Goal: Task Accomplishment & Management: Use online tool/utility

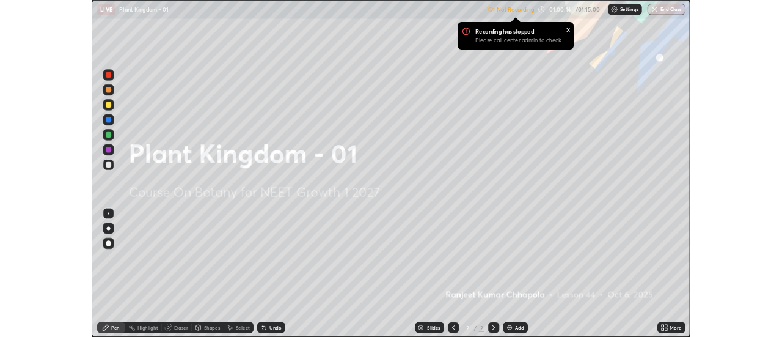
scroll to position [440, 782]
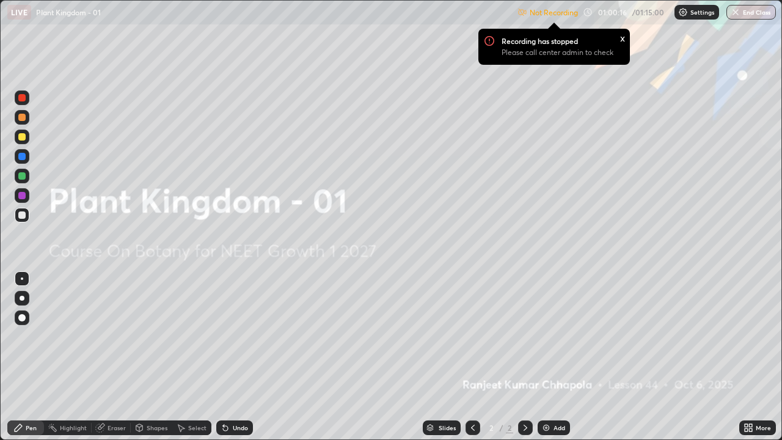
click at [621, 37] on div "x" at bounding box center [622, 37] width 5 height 13
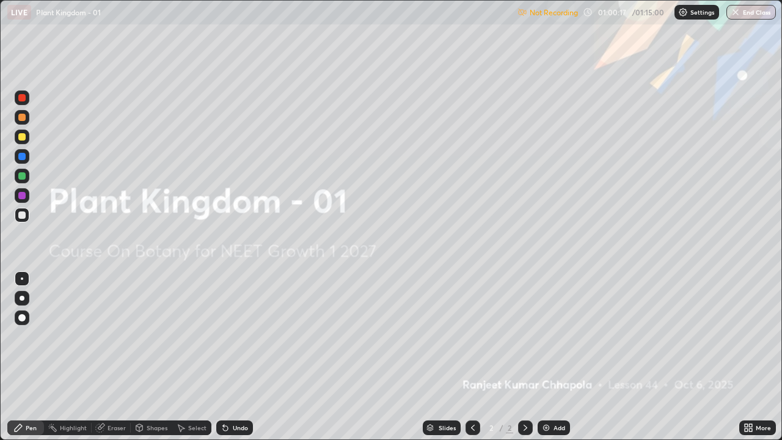
click at [694, 13] on p "Settings" at bounding box center [702, 12] width 24 height 6
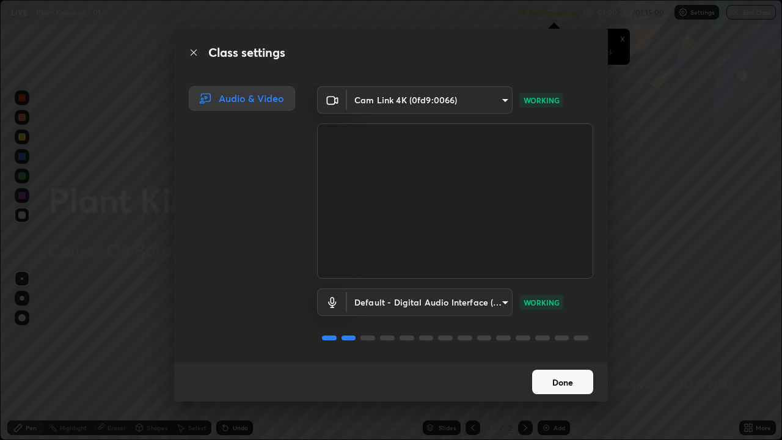
click at [576, 384] on button "Done" at bounding box center [562, 382] width 61 height 24
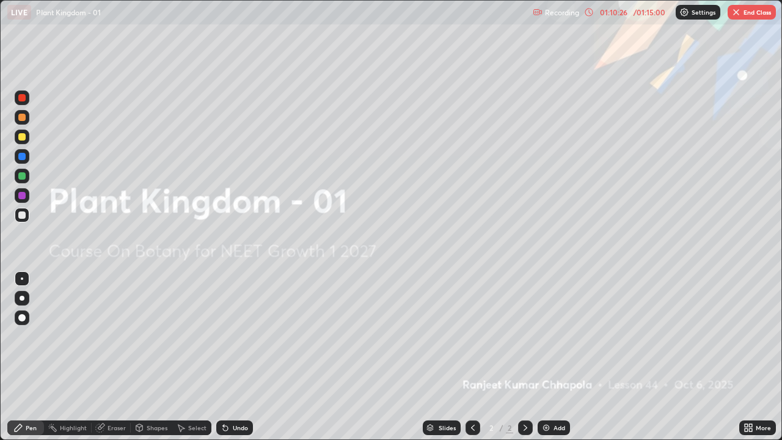
click at [558, 430] on div "Add" at bounding box center [560, 428] width 12 height 6
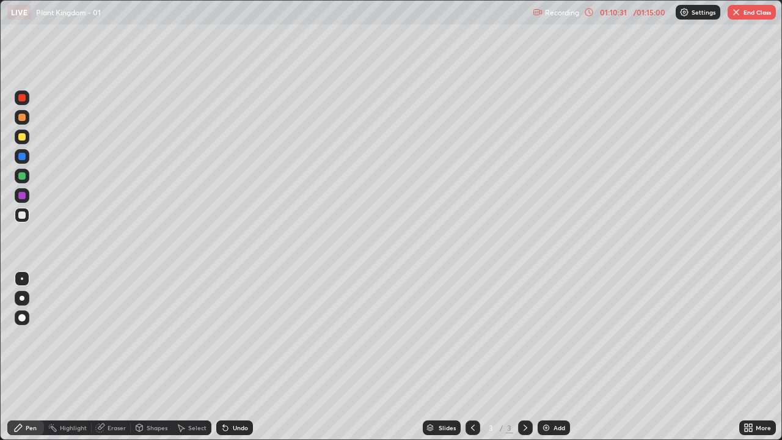
click at [230, 425] on div "Undo" at bounding box center [234, 427] width 37 height 15
click at [228, 433] on div "Undo" at bounding box center [234, 427] width 37 height 15
click at [217, 433] on div "Undo" at bounding box center [234, 427] width 37 height 15
click at [752, 430] on icon at bounding box center [750, 429] width 3 height 3
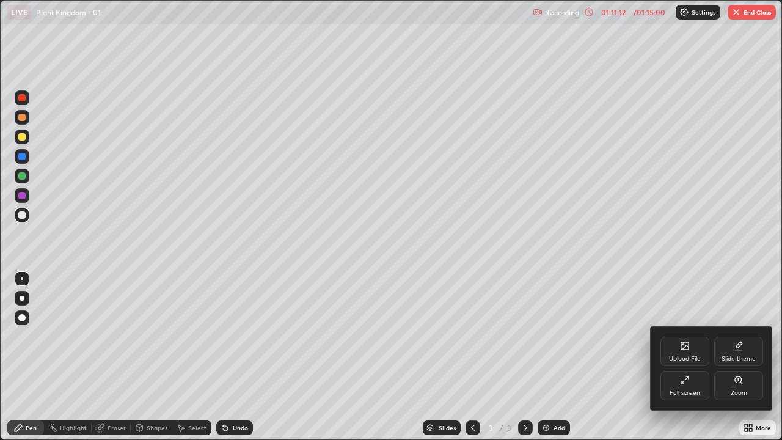
click at [566, 396] on div at bounding box center [391, 220] width 782 height 440
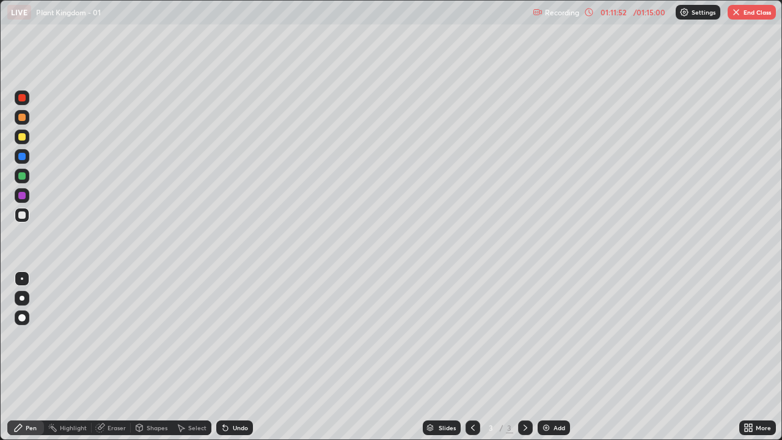
click at [746, 430] on icon at bounding box center [746, 429] width 3 height 3
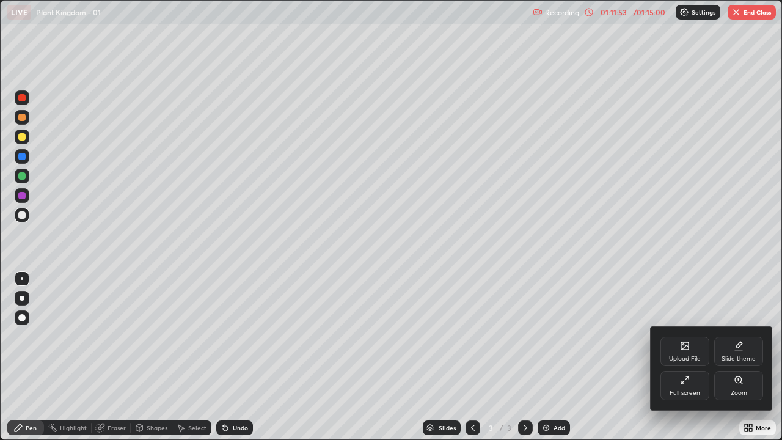
click at [691, 384] on div "Full screen" at bounding box center [685, 385] width 49 height 29
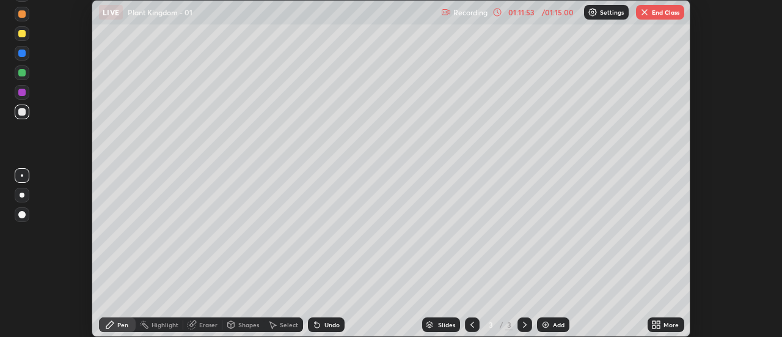
scroll to position [60766, 60320]
click at [656, 13] on button "End Class" at bounding box center [660, 12] width 48 height 15
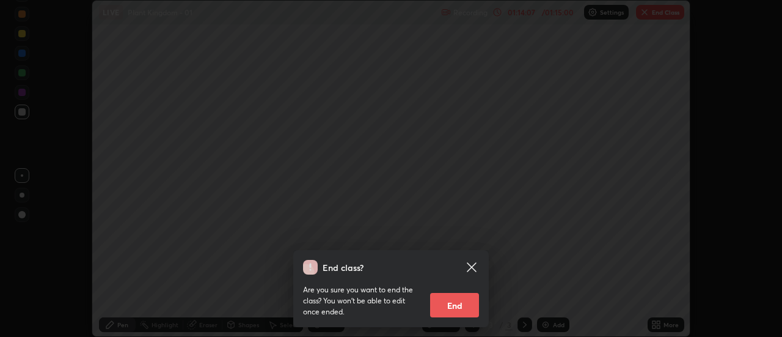
click at [463, 301] on button "End" at bounding box center [454, 305] width 49 height 24
